Goal: Check status: Check status

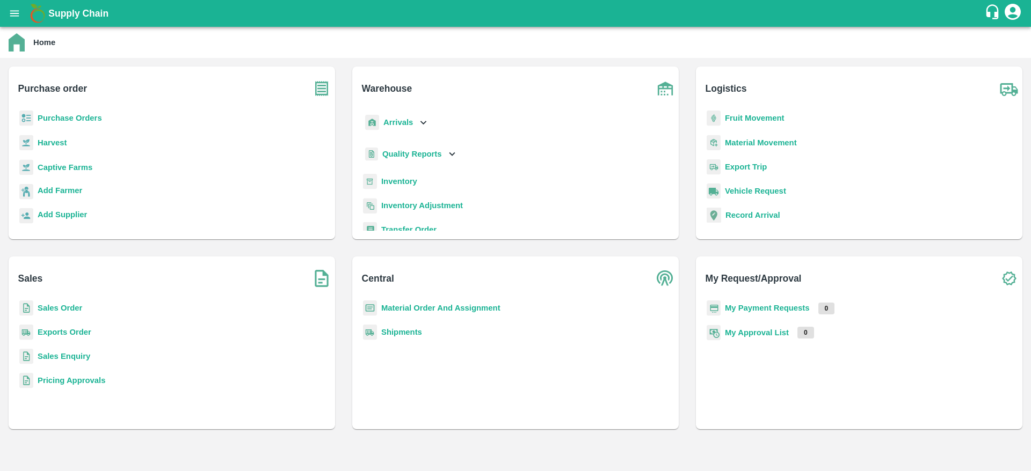
click at [64, 304] on p "Sales Order" at bounding box center [60, 308] width 45 height 12
click at [64, 304] on b "Sales Order" at bounding box center [60, 308] width 45 height 9
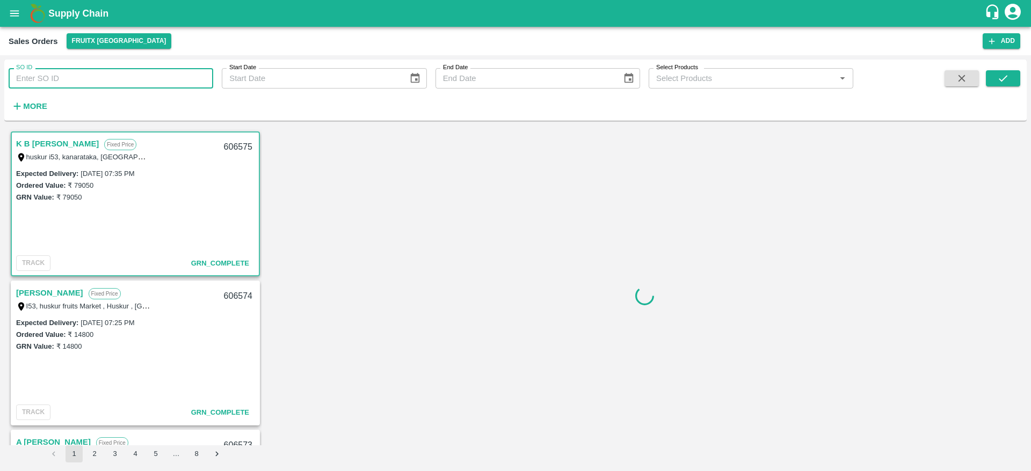
click at [124, 78] on input "SO ID" at bounding box center [111, 78] width 205 height 20
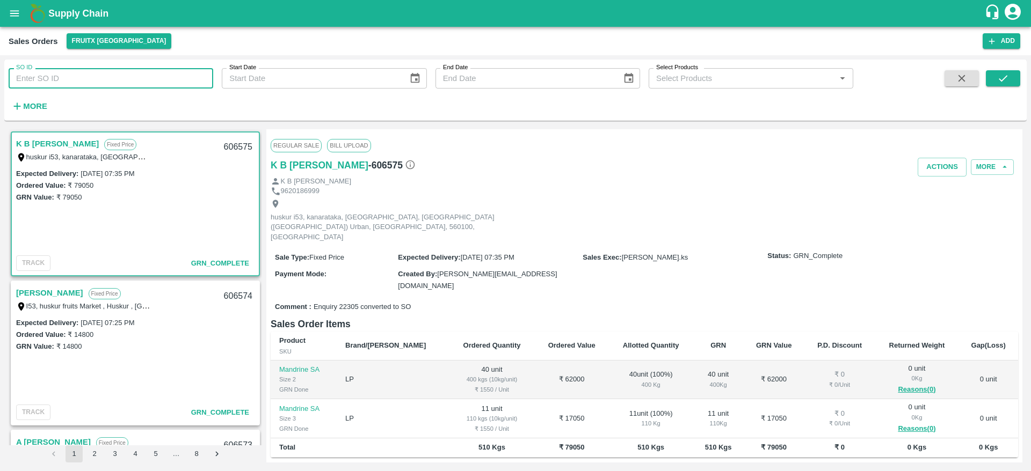
paste input "606050"
click at [1007, 69] on div "SO ID 606050 SO ID Start Date Start Date End Date End Date Select Products Sele…" at bounding box center [515, 90] width 1022 height 53
click at [1006, 79] on icon "submit" at bounding box center [1003, 78] width 12 height 12
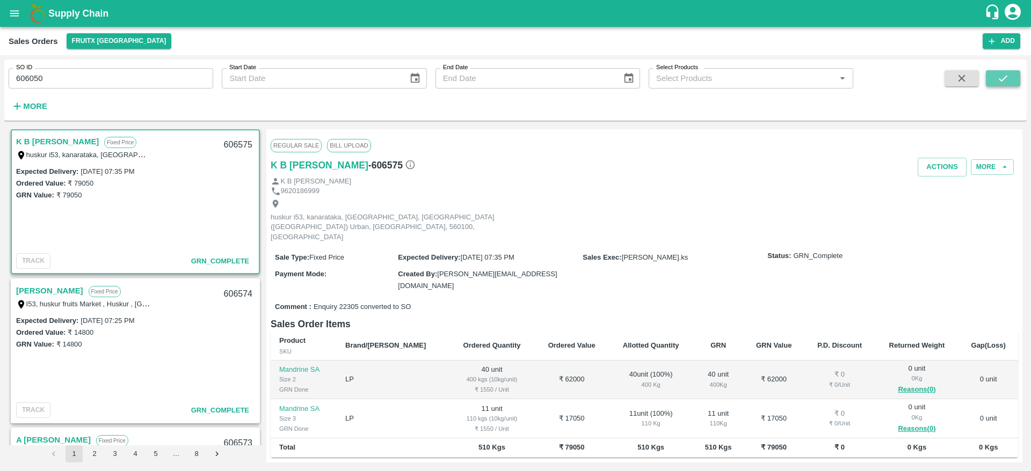
click at [1012, 76] on button "submit" at bounding box center [1003, 78] width 34 height 16
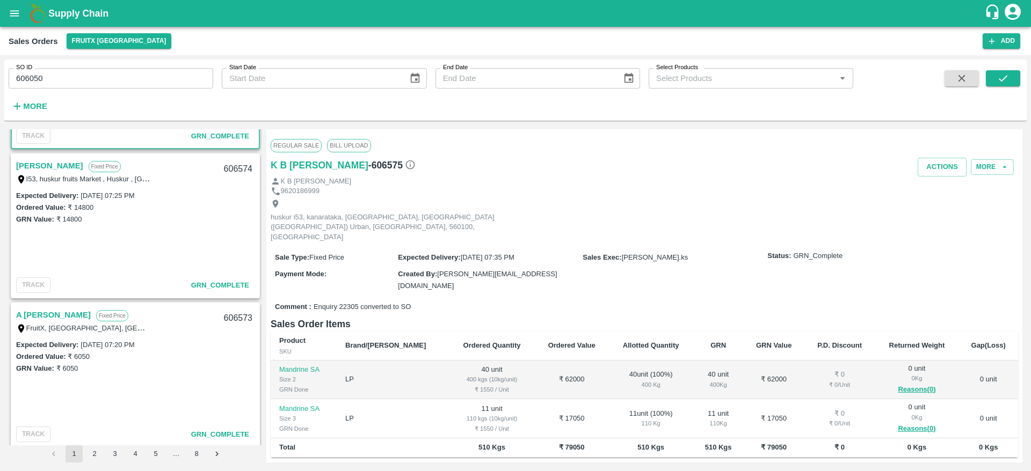
scroll to position [126, 0]
click at [120, 76] on input "606050" at bounding box center [111, 78] width 205 height 20
type input "606050"
click at [1004, 82] on icon "submit" at bounding box center [1003, 78] width 12 height 12
click at [16, 9] on icon "open drawer" at bounding box center [15, 14] width 12 height 12
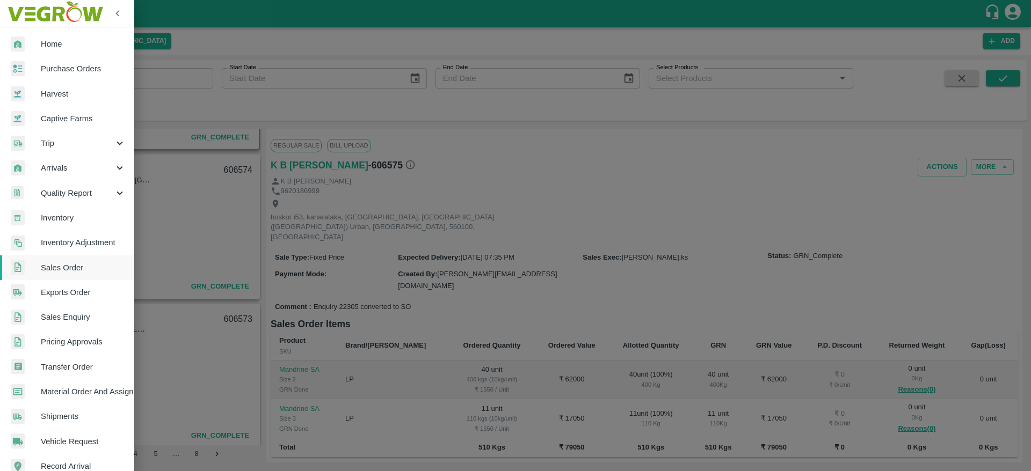
click at [30, 271] on div at bounding box center [26, 268] width 30 height 16
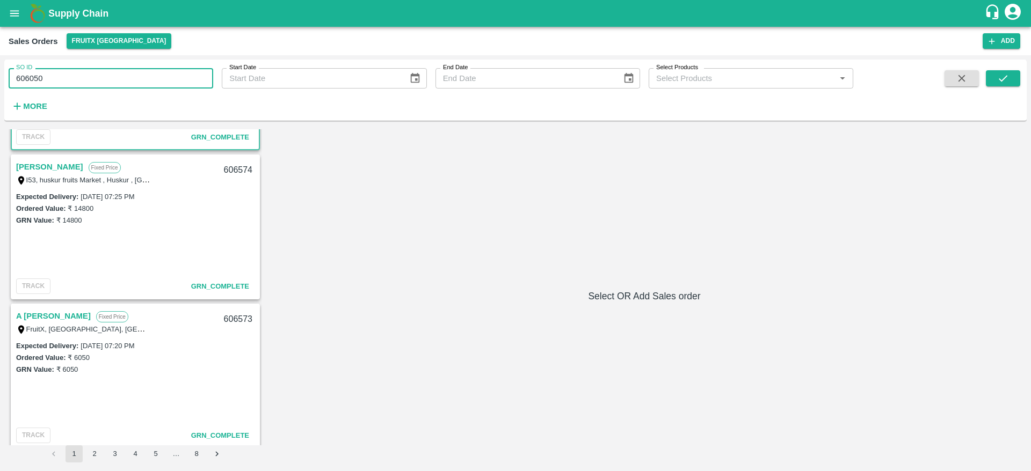
click at [172, 82] on input "606050" at bounding box center [111, 78] width 205 height 20
type input "606050"
click at [1004, 81] on icon "submit" at bounding box center [1003, 78] width 12 height 12
